Goal: Task Accomplishment & Management: Manage account settings

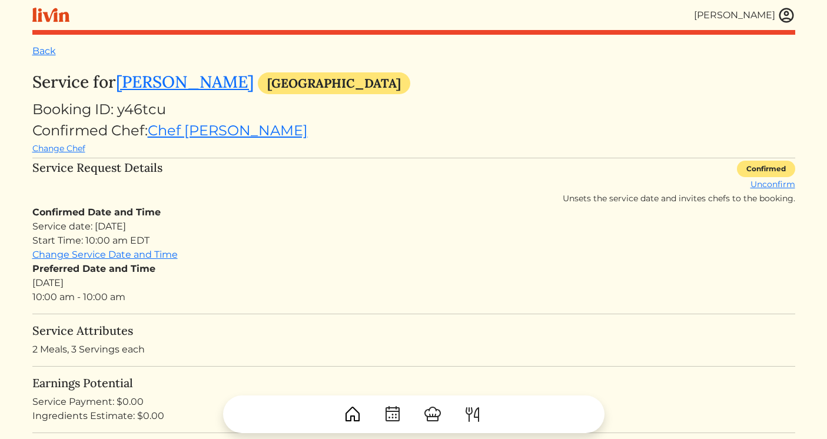
click at [785, 15] on img at bounding box center [786, 15] width 18 height 18
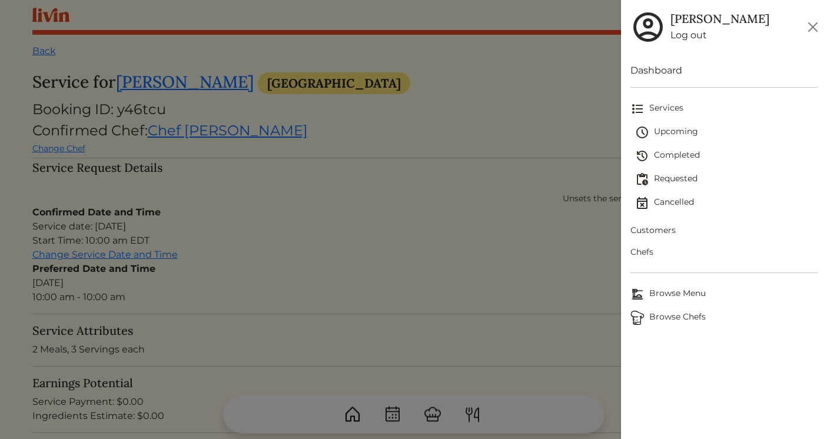
click at [668, 135] on span "Upcoming" at bounding box center [726, 132] width 182 height 14
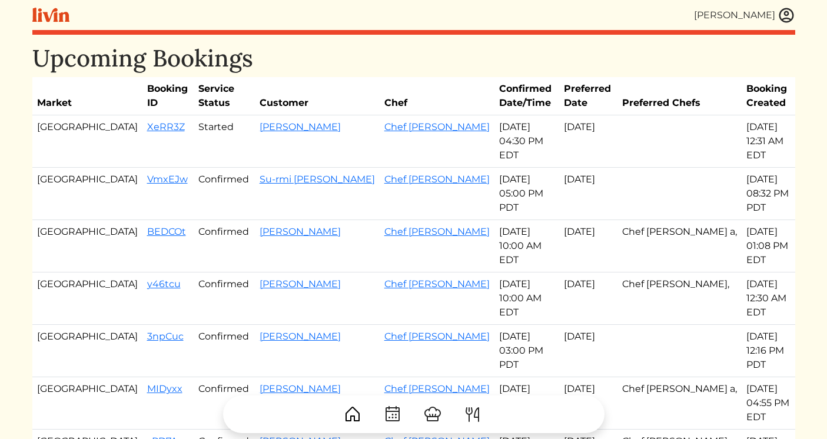
click at [787, 18] on img at bounding box center [786, 15] width 18 height 18
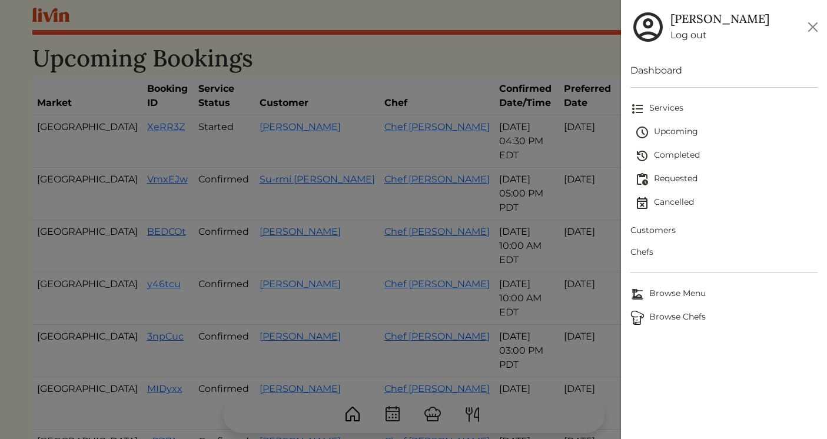
click at [665, 224] on link "Customers" at bounding box center [723, 230] width 187 height 22
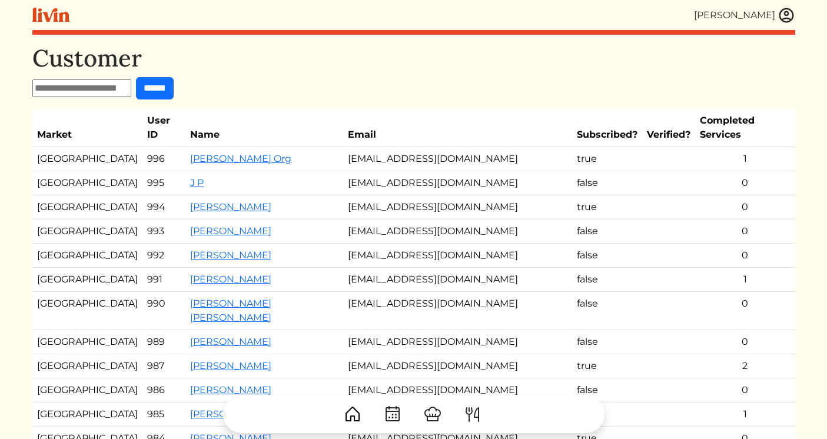
click at [114, 91] on input "text" at bounding box center [81, 88] width 99 height 18
type input "*"
type input "******"
click at [136, 77] on input "******" at bounding box center [155, 88] width 38 height 22
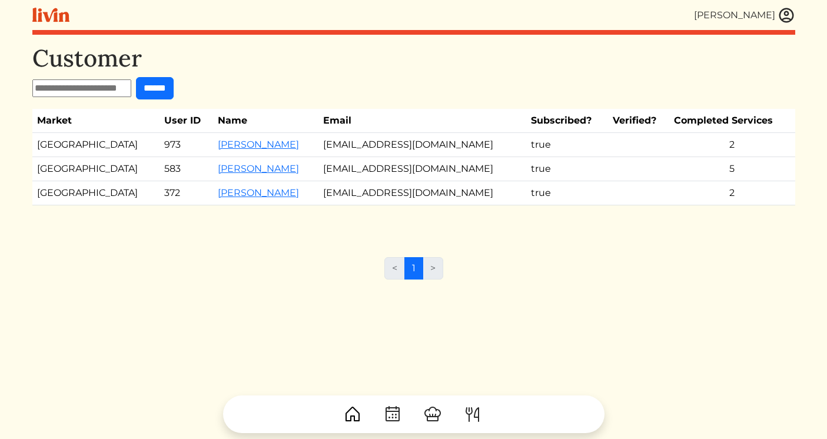
click at [342, 144] on td "[EMAIL_ADDRESS][DOMAIN_NAME]" at bounding box center [422, 145] width 208 height 24
copy tr "[EMAIL_ADDRESS][DOMAIN_NAME]"
click at [221, 144] on link "[PERSON_NAME]" at bounding box center [258, 144] width 81 height 11
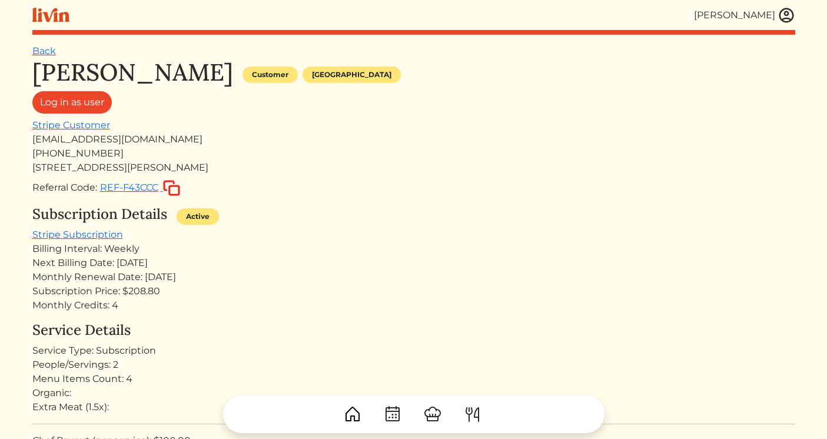
click at [787, 14] on img at bounding box center [786, 15] width 18 height 18
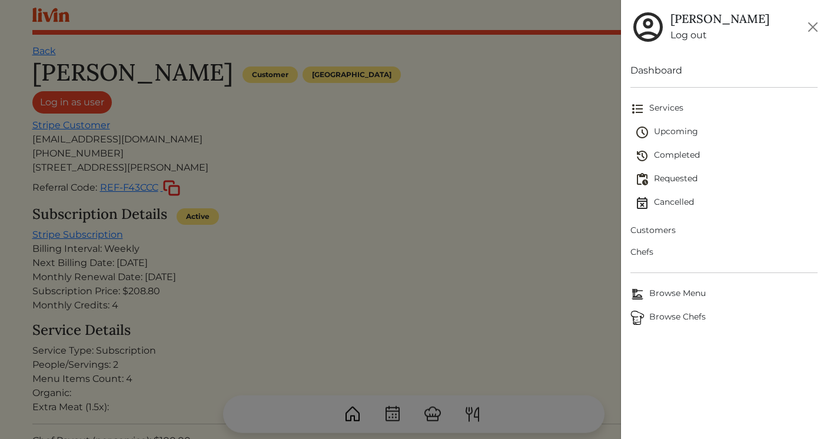
click at [674, 182] on span "Requested" at bounding box center [726, 179] width 182 height 14
